Goal: Navigation & Orientation: Find specific page/section

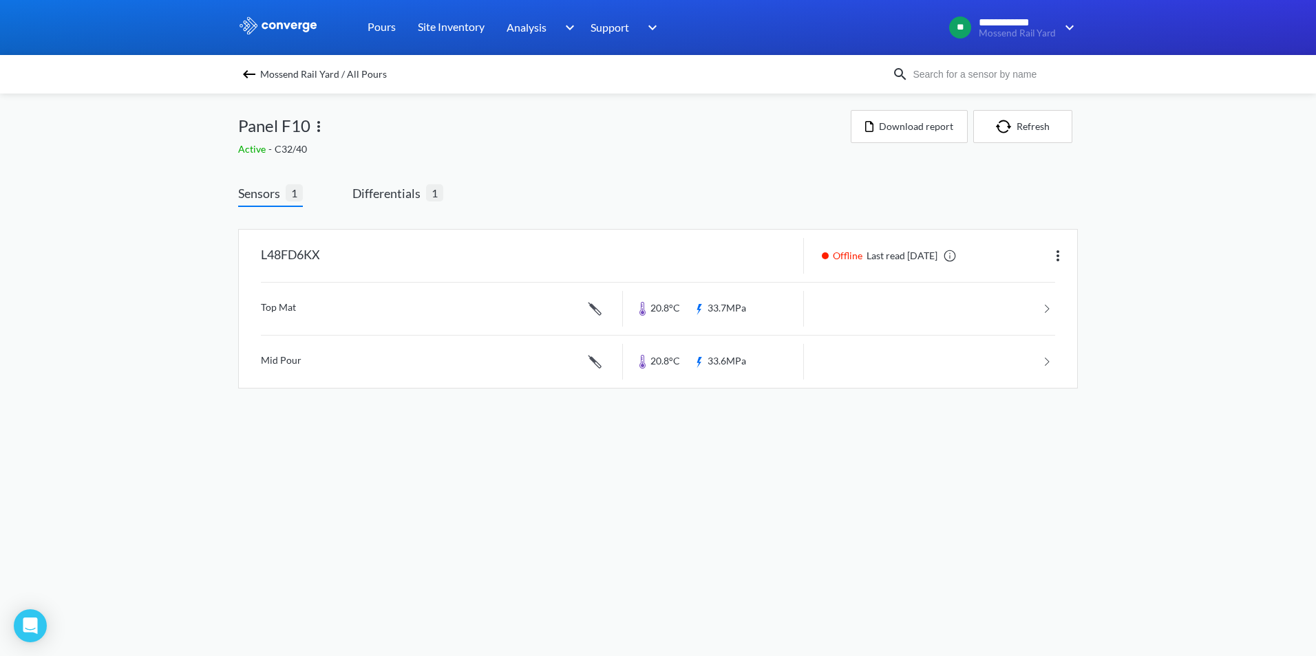
click at [0, 0] on link "Concrete Performance" at bounding box center [0, 0] width 0 height 0
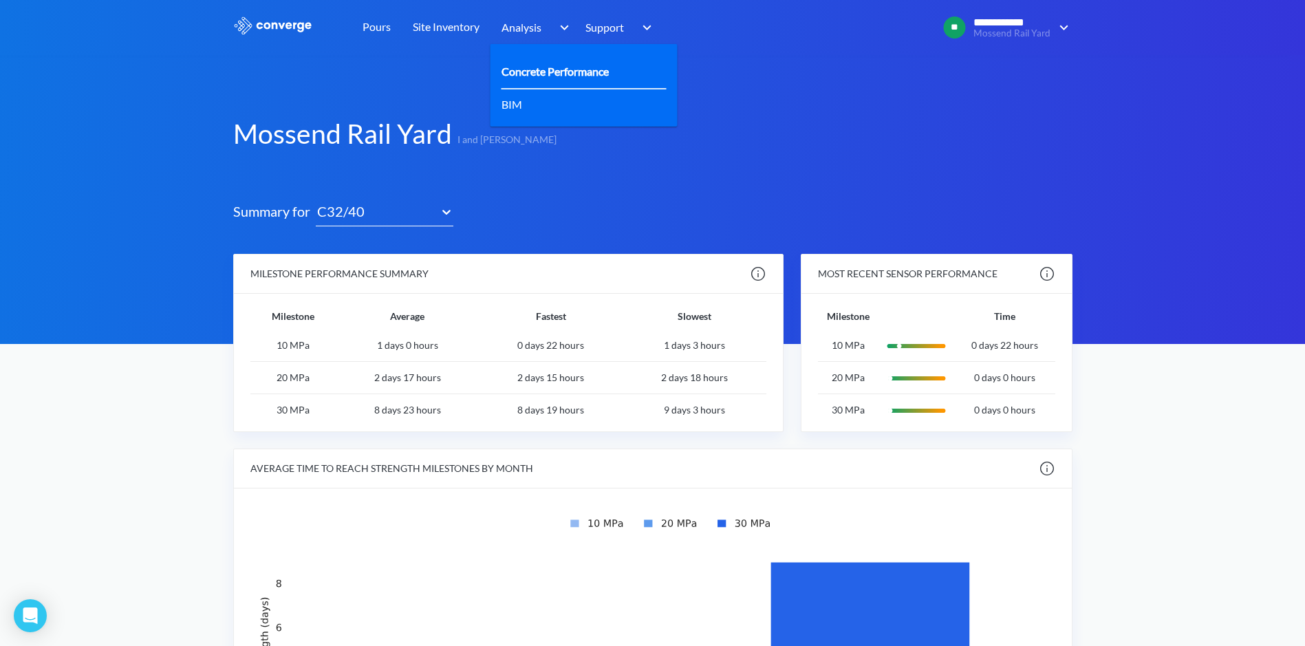
click at [535, 79] on link "Concrete Performance" at bounding box center [555, 71] width 107 height 17
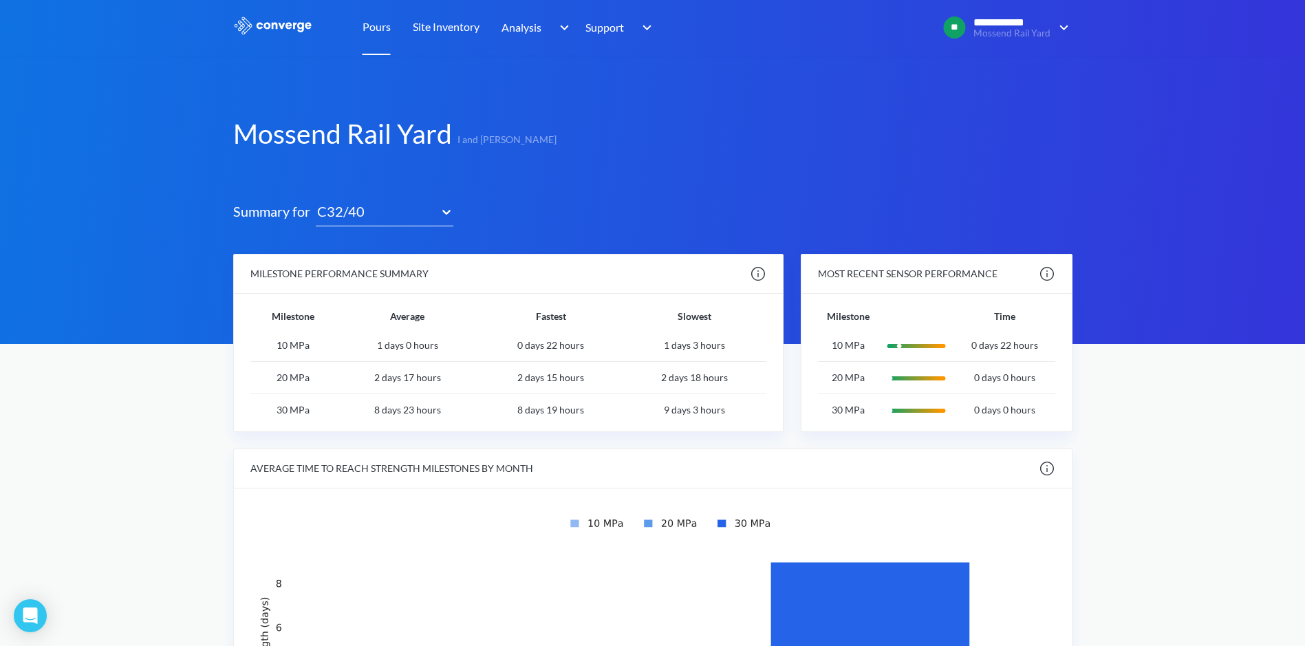
click at [376, 17] on link "Pours" at bounding box center [377, 27] width 28 height 55
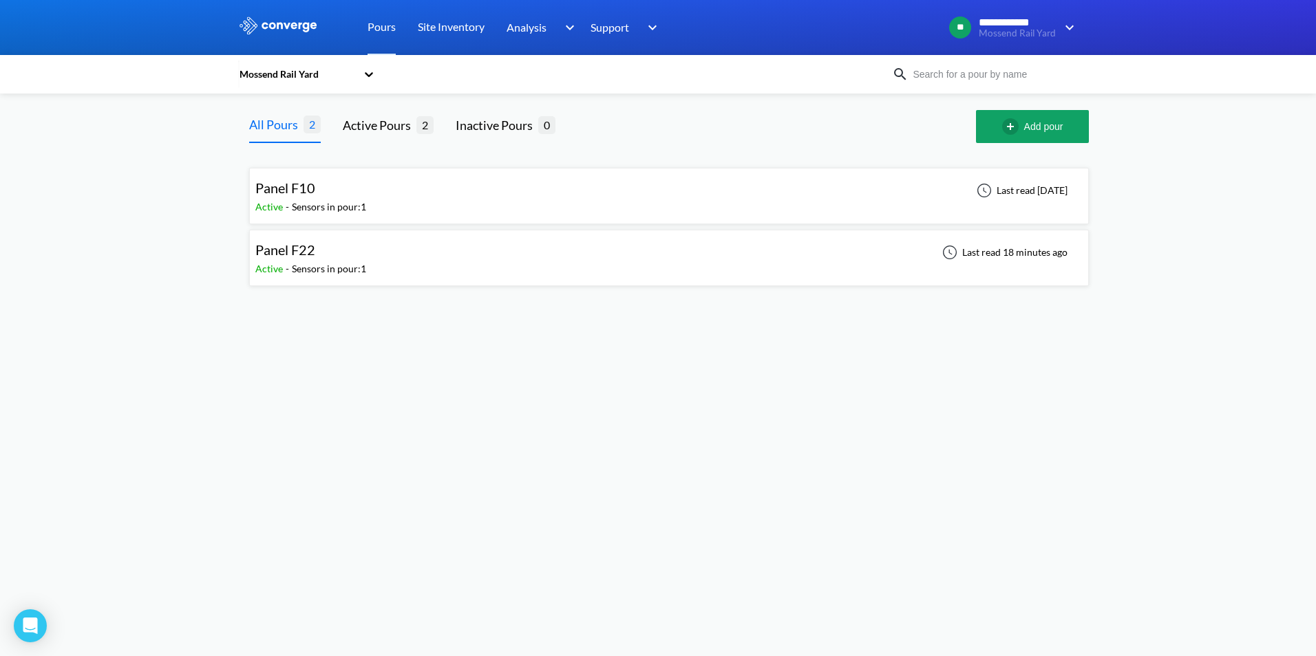
click at [420, 270] on div "Panel F22 Active - Sensors in pour: 1 Last read 18 minutes ago" at bounding box center [668, 258] width 827 height 44
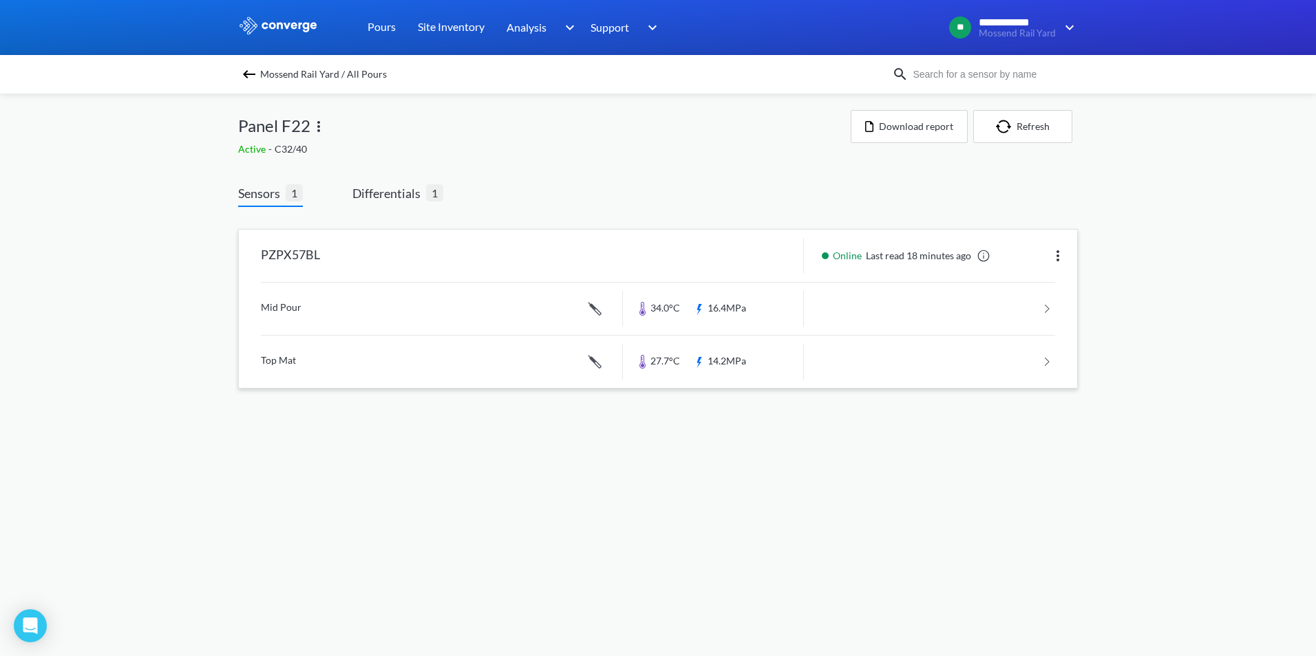
click at [324, 307] on link at bounding box center [658, 309] width 794 height 52
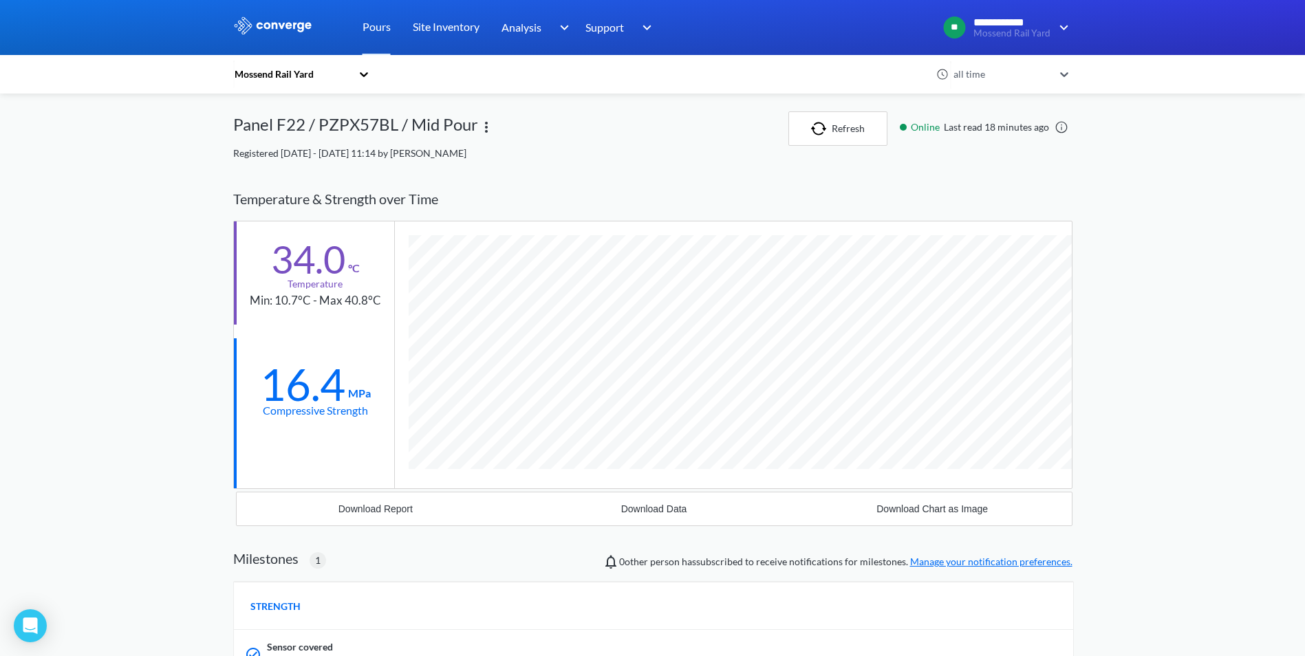
scroll to position [880, 839]
click at [451, 24] on link "Site Inventory" at bounding box center [446, 27] width 67 height 55
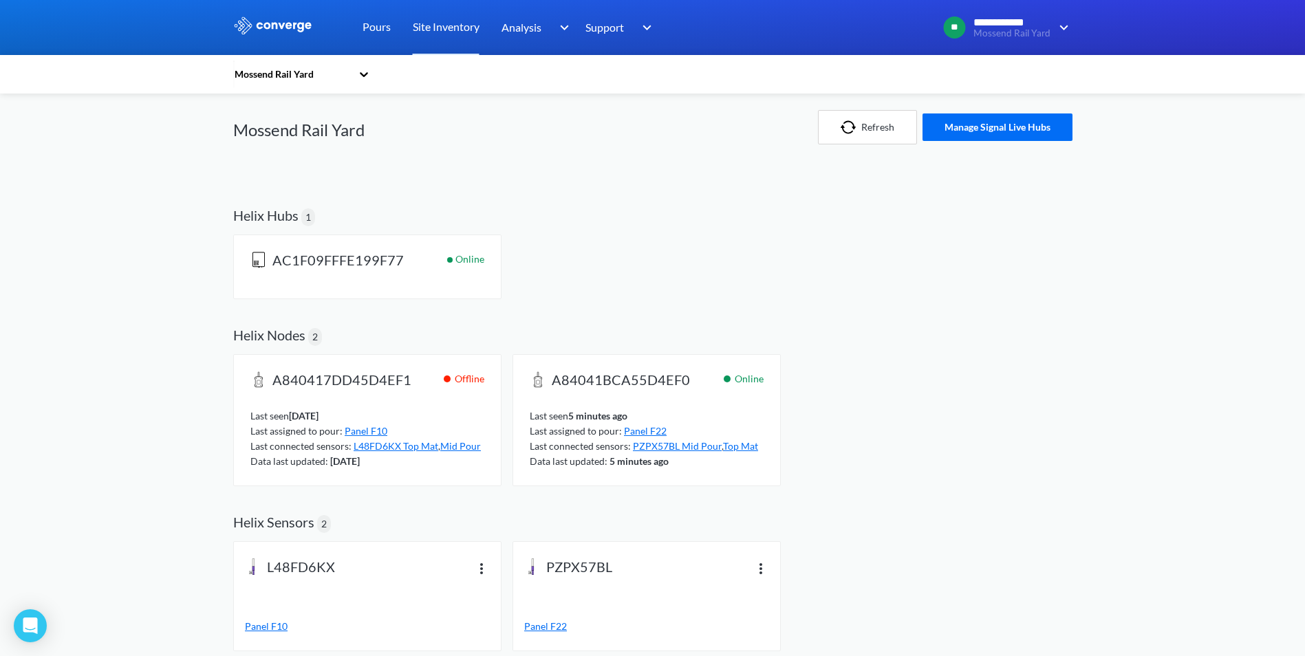
scroll to position [3, 0]
click at [376, 404] on div "Last seen [DATE] Last assigned to pour: Panel F10 Last connected sensors: L48FD…" at bounding box center [367, 434] width 234 height 67
click at [568, 385] on span "A84041BCA55D4EF0" at bounding box center [621, 380] width 138 height 19
click at [702, 447] on span "PZPX57BL Mid Pour" at bounding box center [677, 446] width 89 height 12
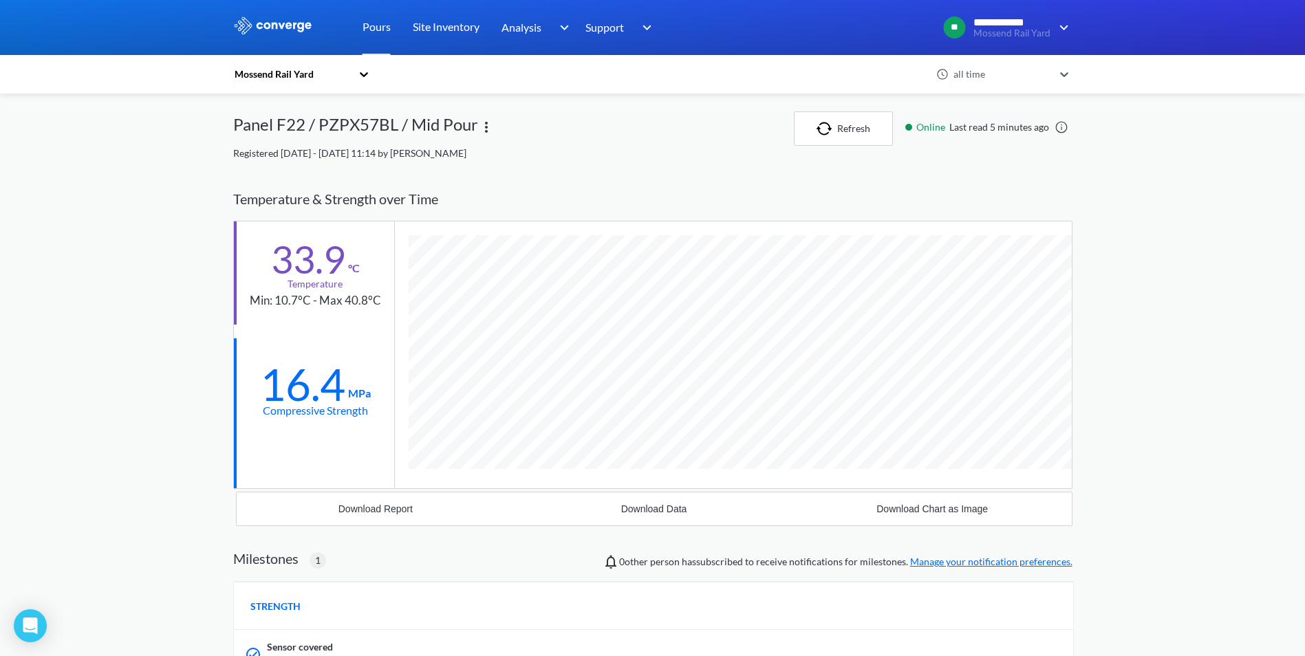
scroll to position [880, 839]
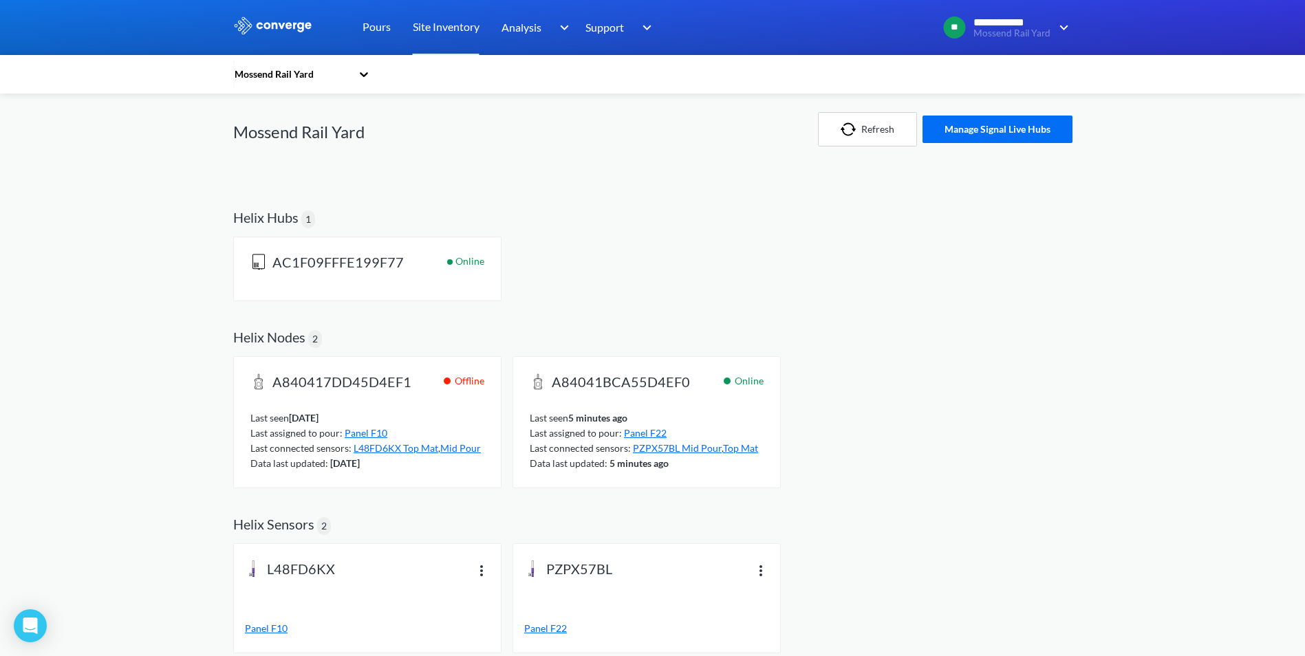
scroll to position [3, 0]
